Goal: Task Accomplishment & Management: Manage account settings

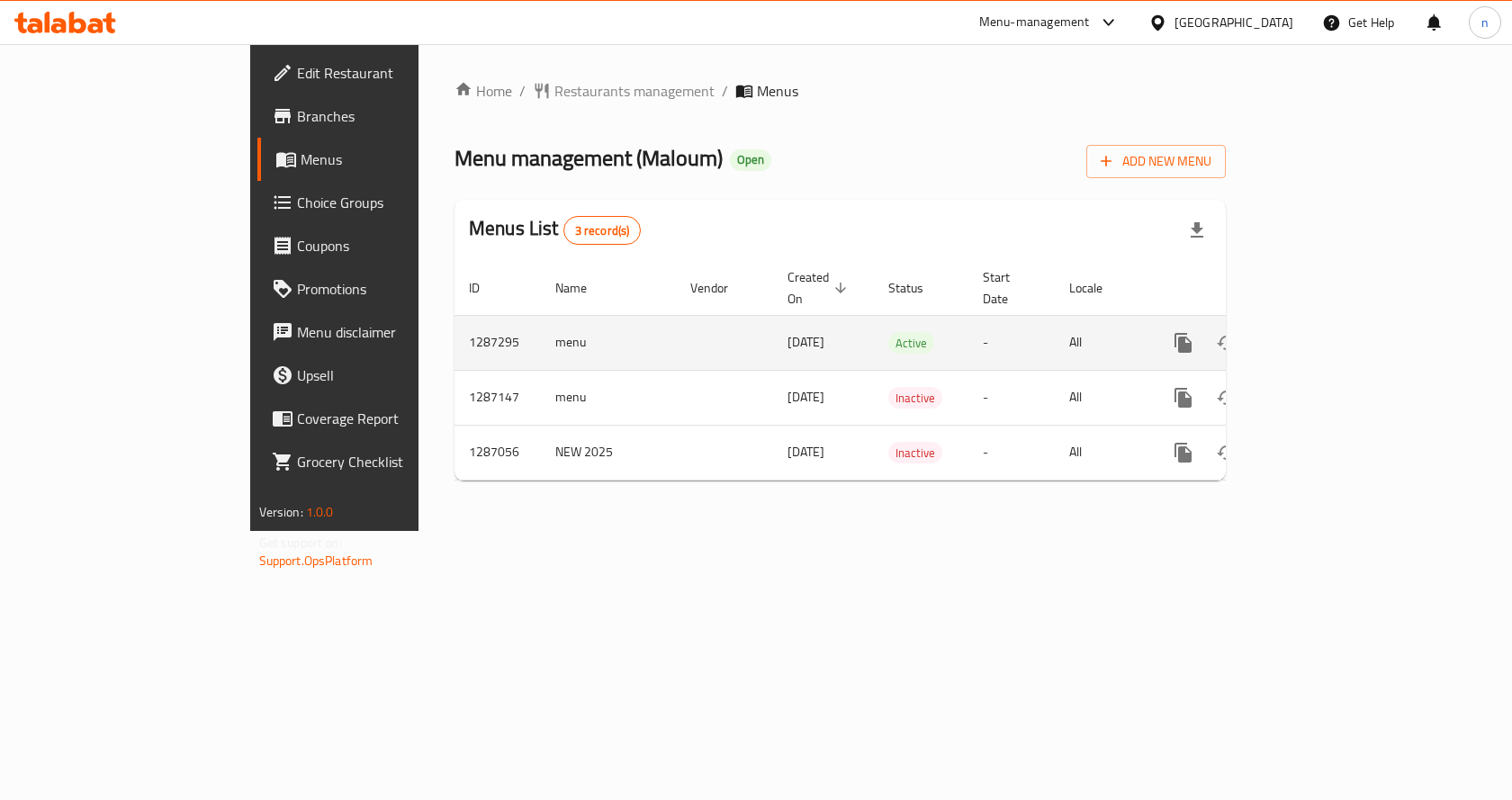
click at [1335, 321] on link "enhanced table" at bounding box center [1313, 343] width 43 height 43
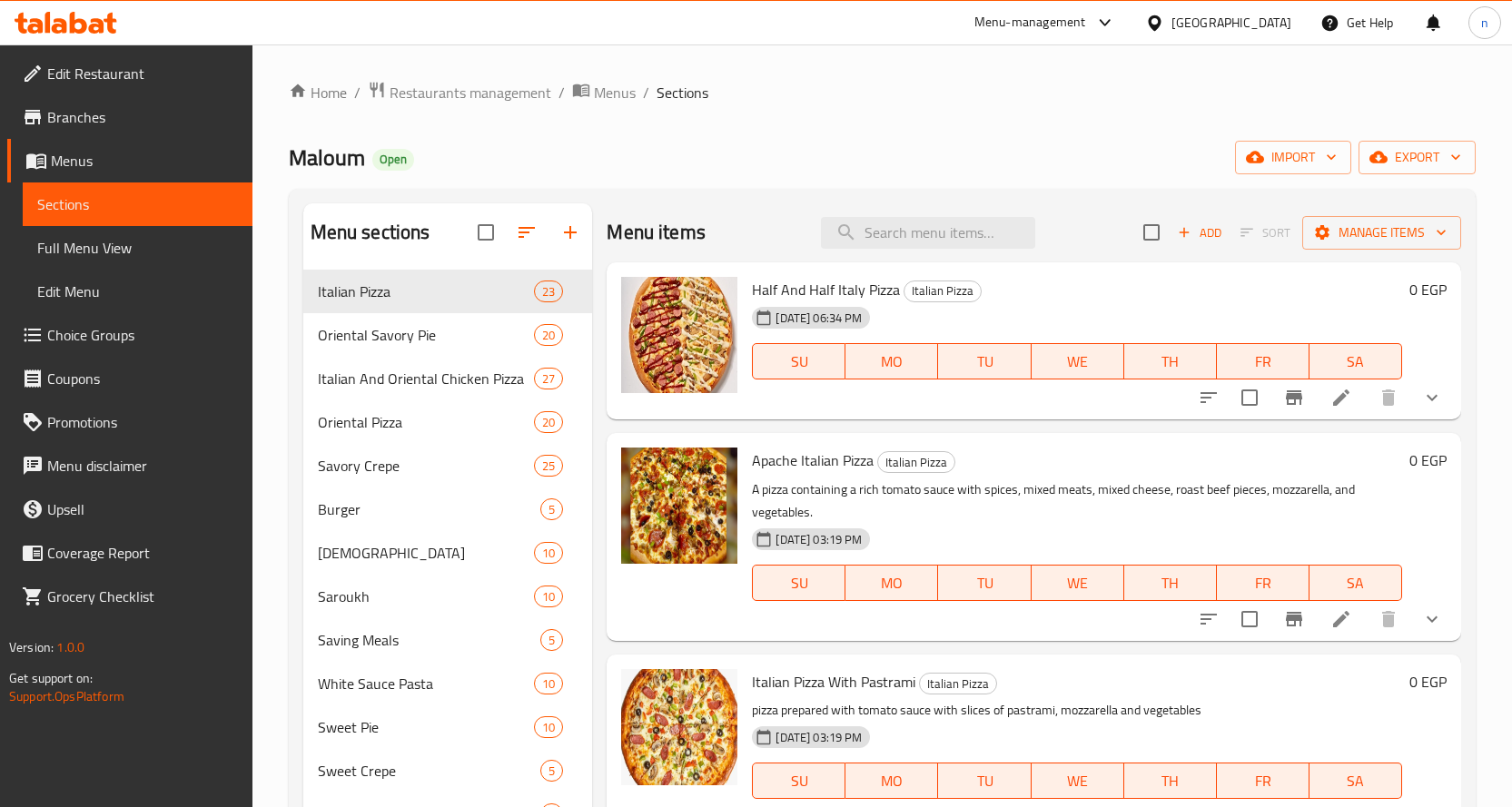
click at [123, 71] on span "Edit Restaurant" at bounding box center [143, 73] width 191 height 21
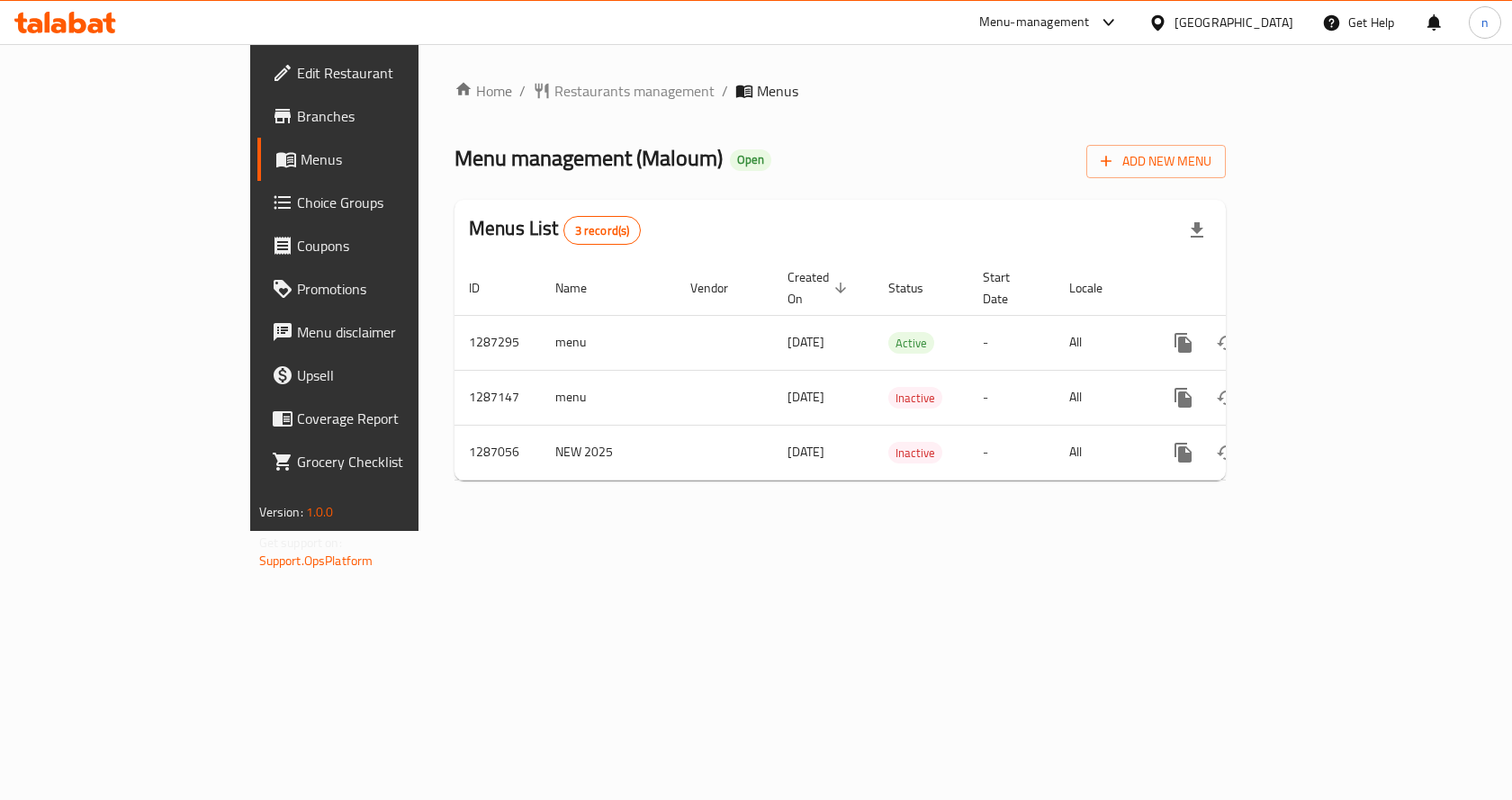
click at [297, 64] on span "Edit Restaurant" at bounding box center [393, 72] width 192 height 21
